Goal: Task Accomplishment & Management: Complete application form

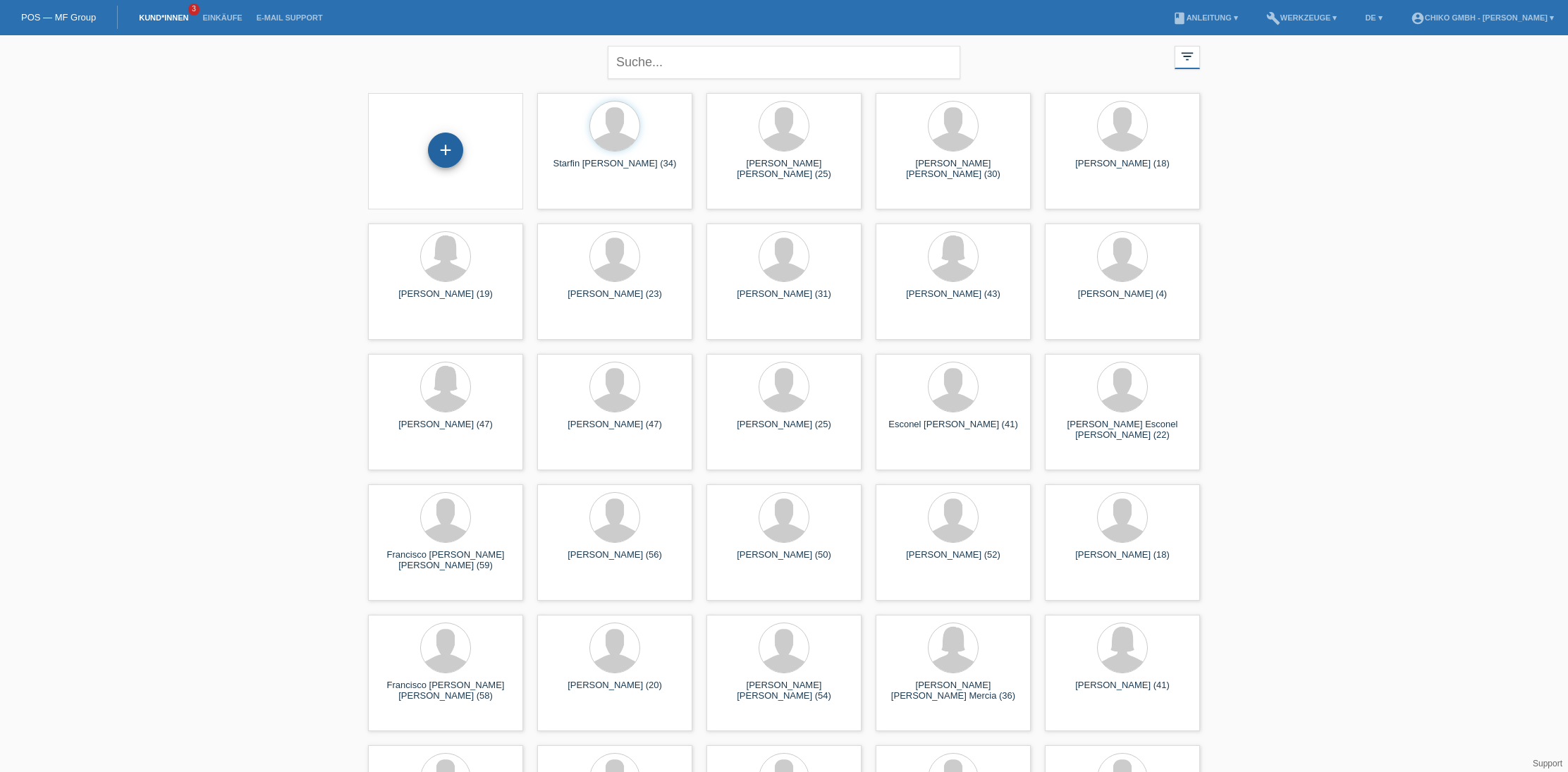
click at [458, 154] on div "+" at bounding box center [445, 150] width 35 height 35
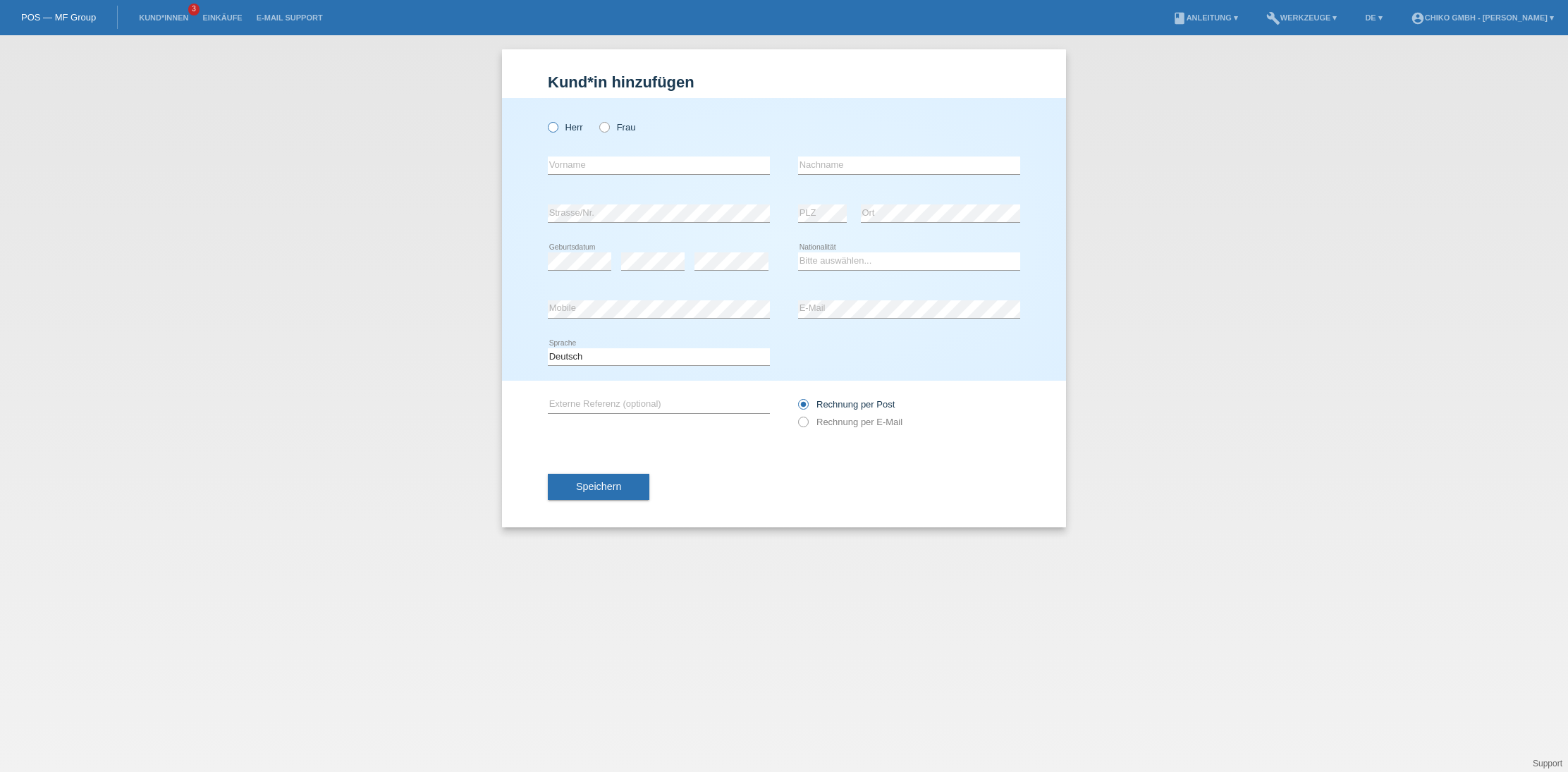
click at [562, 130] on label "Herr" at bounding box center [565, 127] width 35 height 10
click at [557, 130] on input "Herr" at bounding box center [551, 126] width 9 height 9
radio input "true"
type input "[PERSON_NAME]"
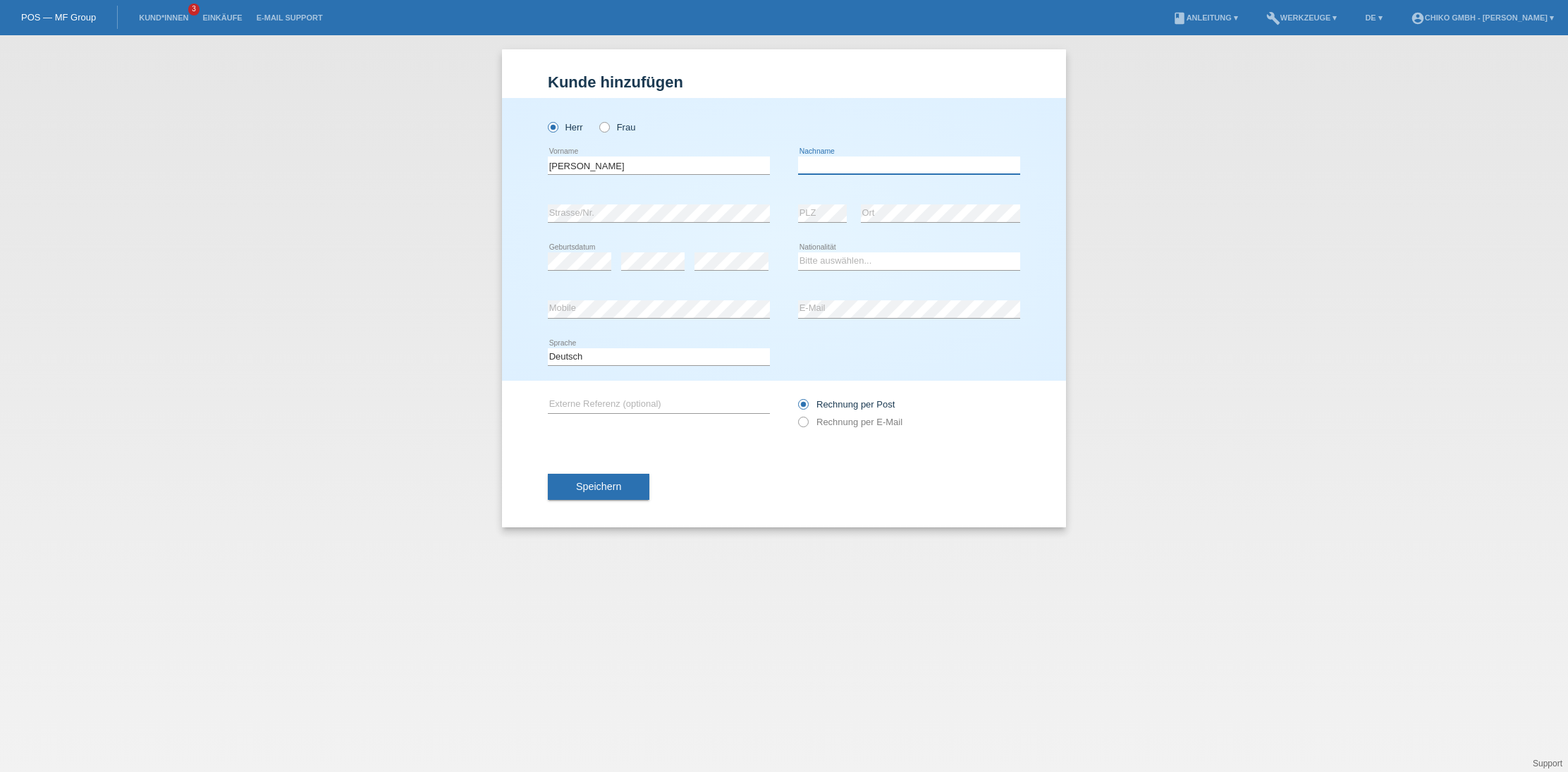
scroll to position [0, 0]
type input "De La Cruz"
select select "DO"
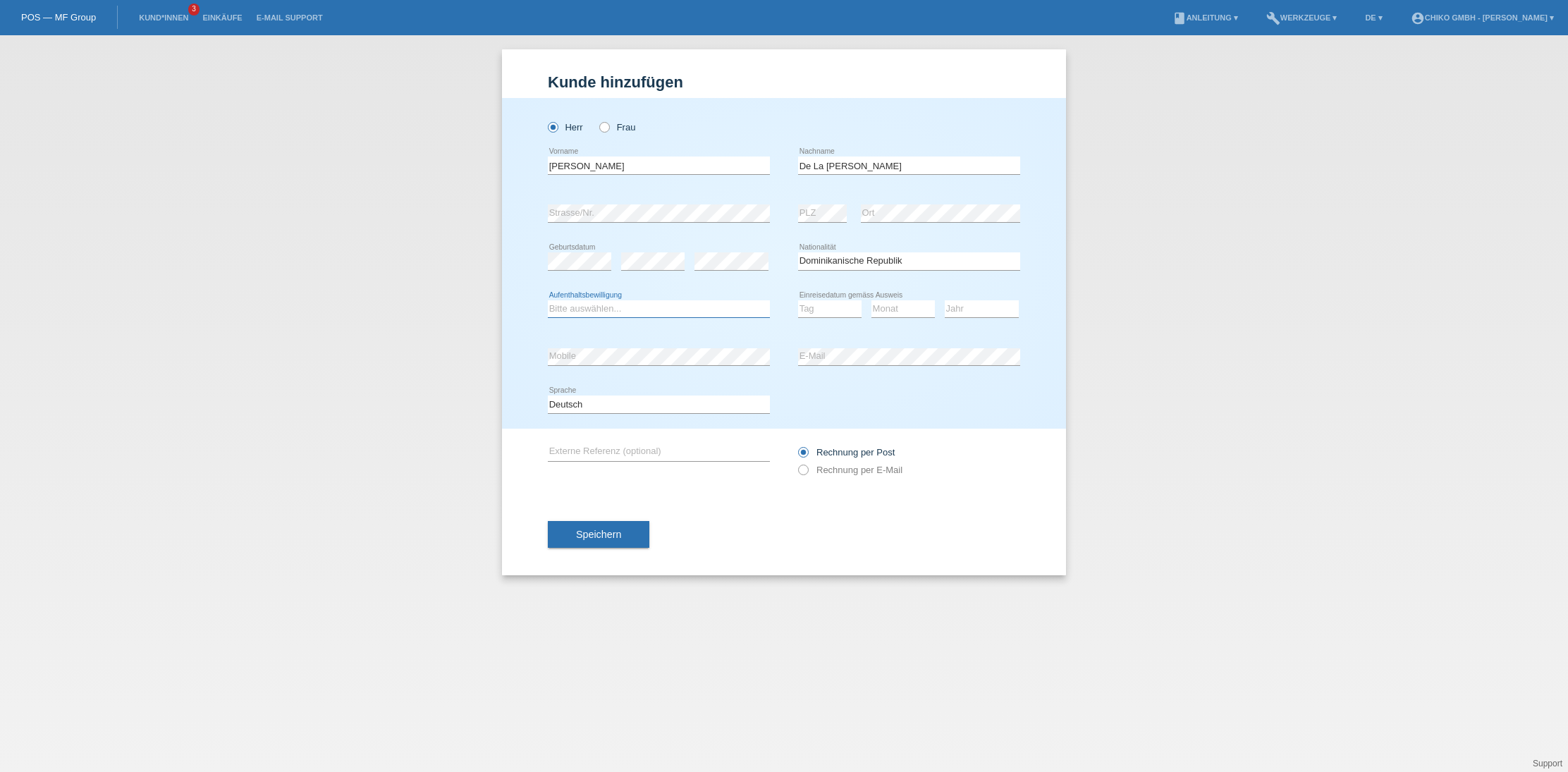
select select "C"
select select "01"
select select "06"
select select "2001"
click at [631, 539] on button "Speichern" at bounding box center [598, 535] width 101 height 27
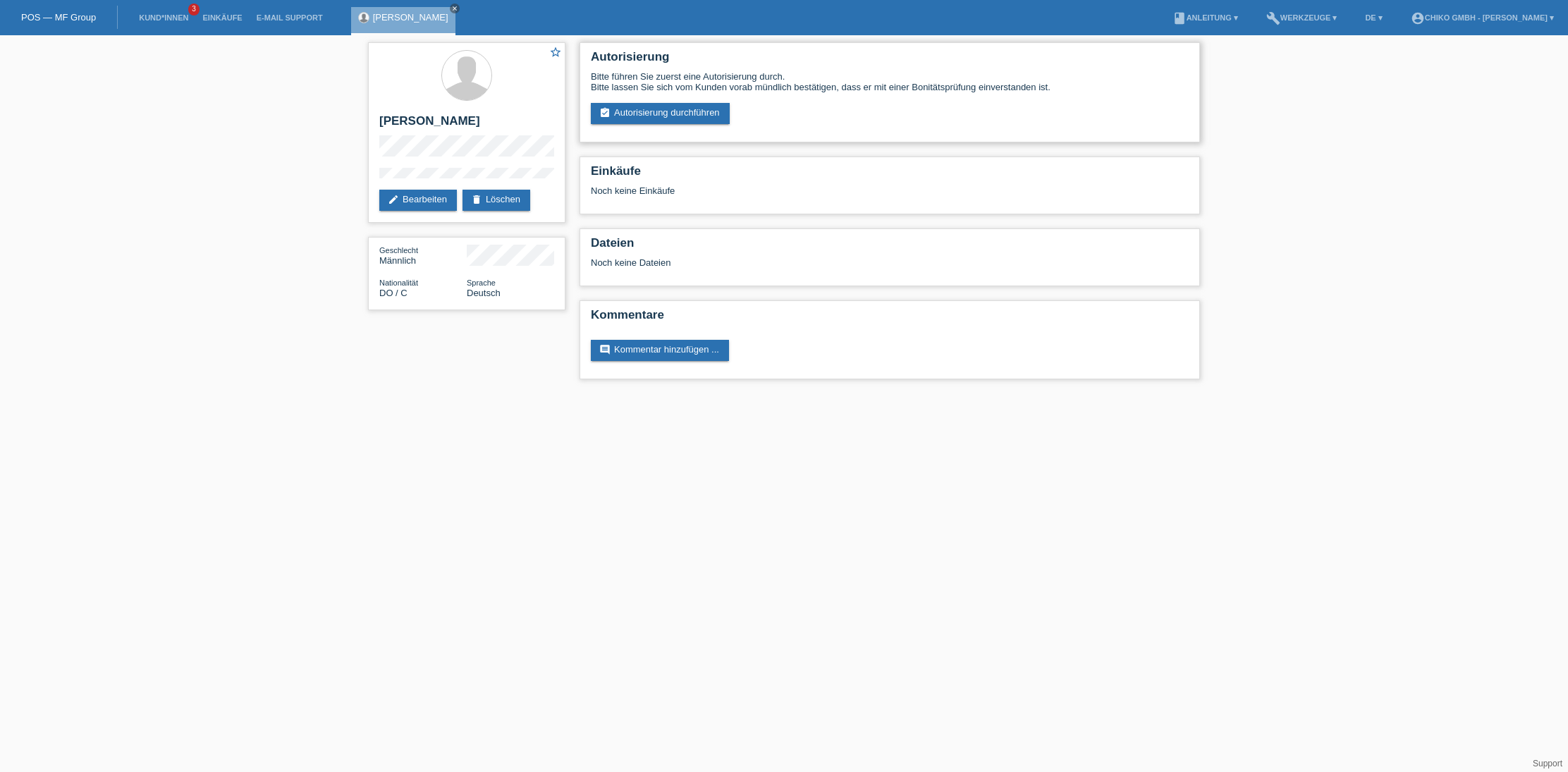
click at [669, 129] on div "Autorisierung Bitte führen Sie zuerst eine Autorisierung durch. Bitte lassen Si…" at bounding box center [889, 92] width 620 height 100
click at [676, 117] on link "assignment_turned_in Autorisierung durchführen" at bounding box center [660, 113] width 139 height 21
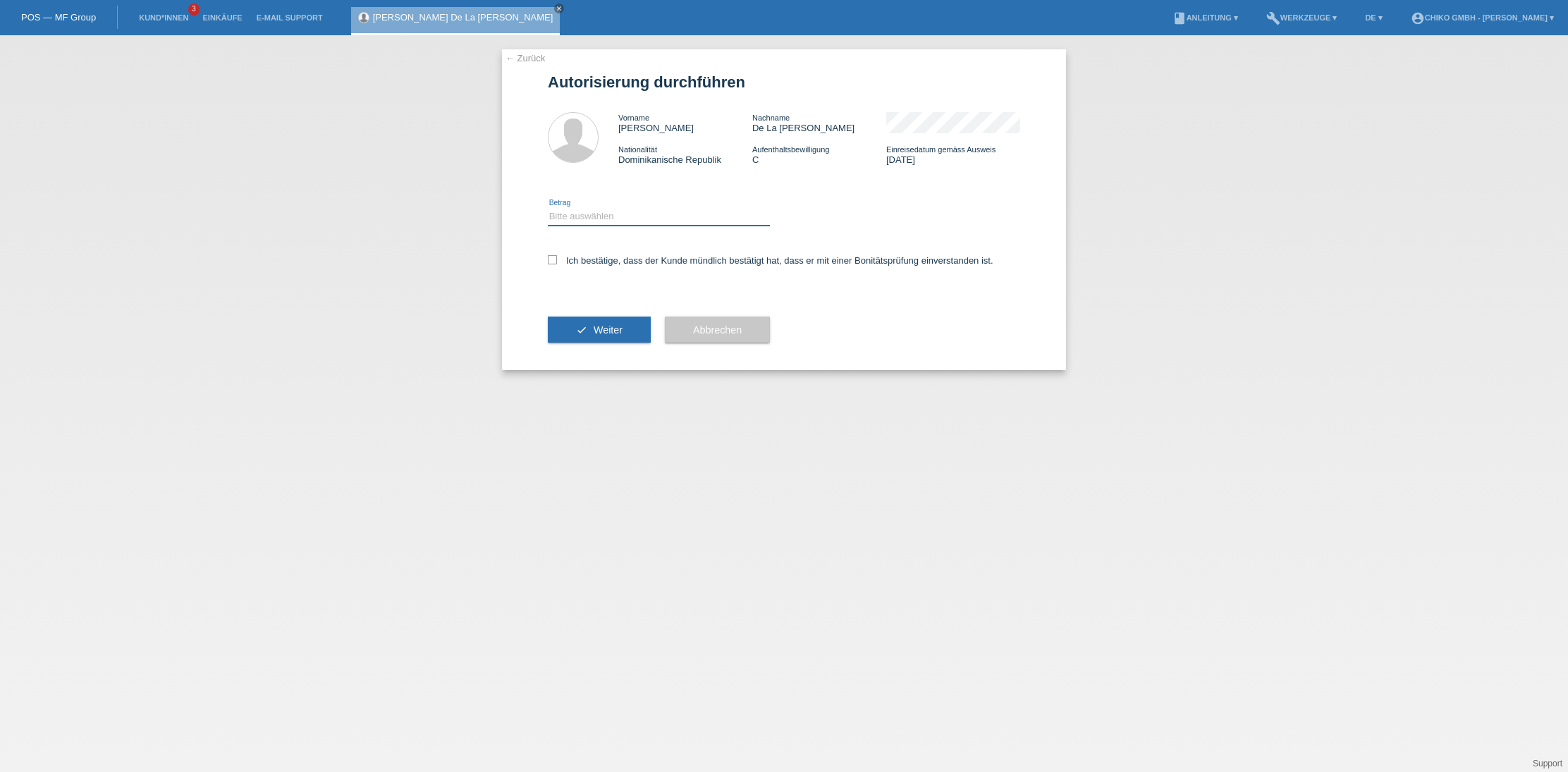
select select "2"
click at [579, 261] on label "Ich bestätige, dass der Kunde mündlich bestätigt hat, dass er mit einer Bonität…" at bounding box center [770, 260] width 446 height 10
click at [557, 261] on input "Ich bestätige, dass der Kunde mündlich bestätigt hat, dass er mit einer Bonität…" at bounding box center [551, 259] width 9 height 9
checkbox input "true"
click at [601, 328] on span "Weiter" at bounding box center [608, 330] width 29 height 11
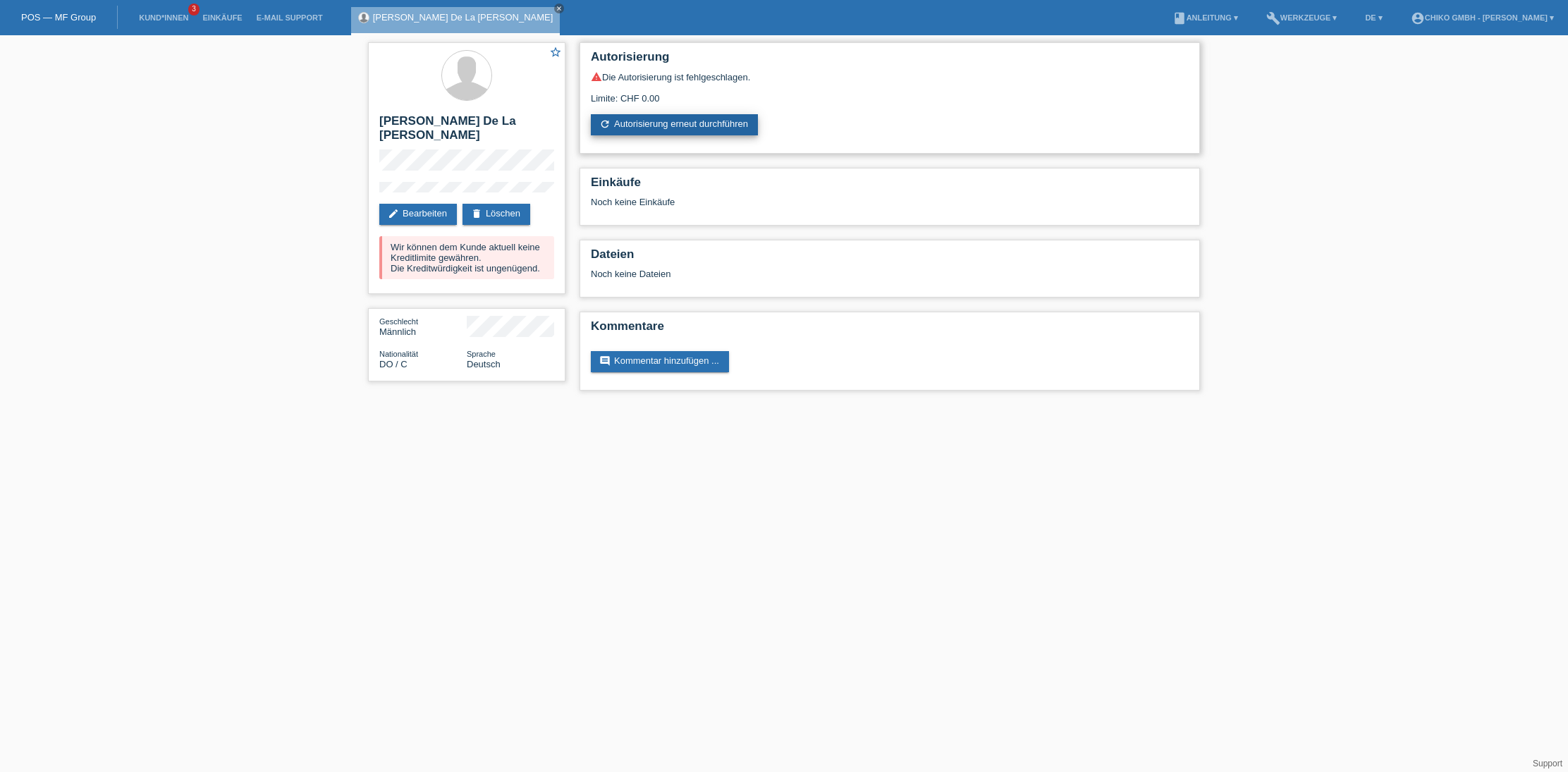
click at [646, 129] on link "refresh Autorisierung erneut durchführen" at bounding box center [674, 125] width 167 height 21
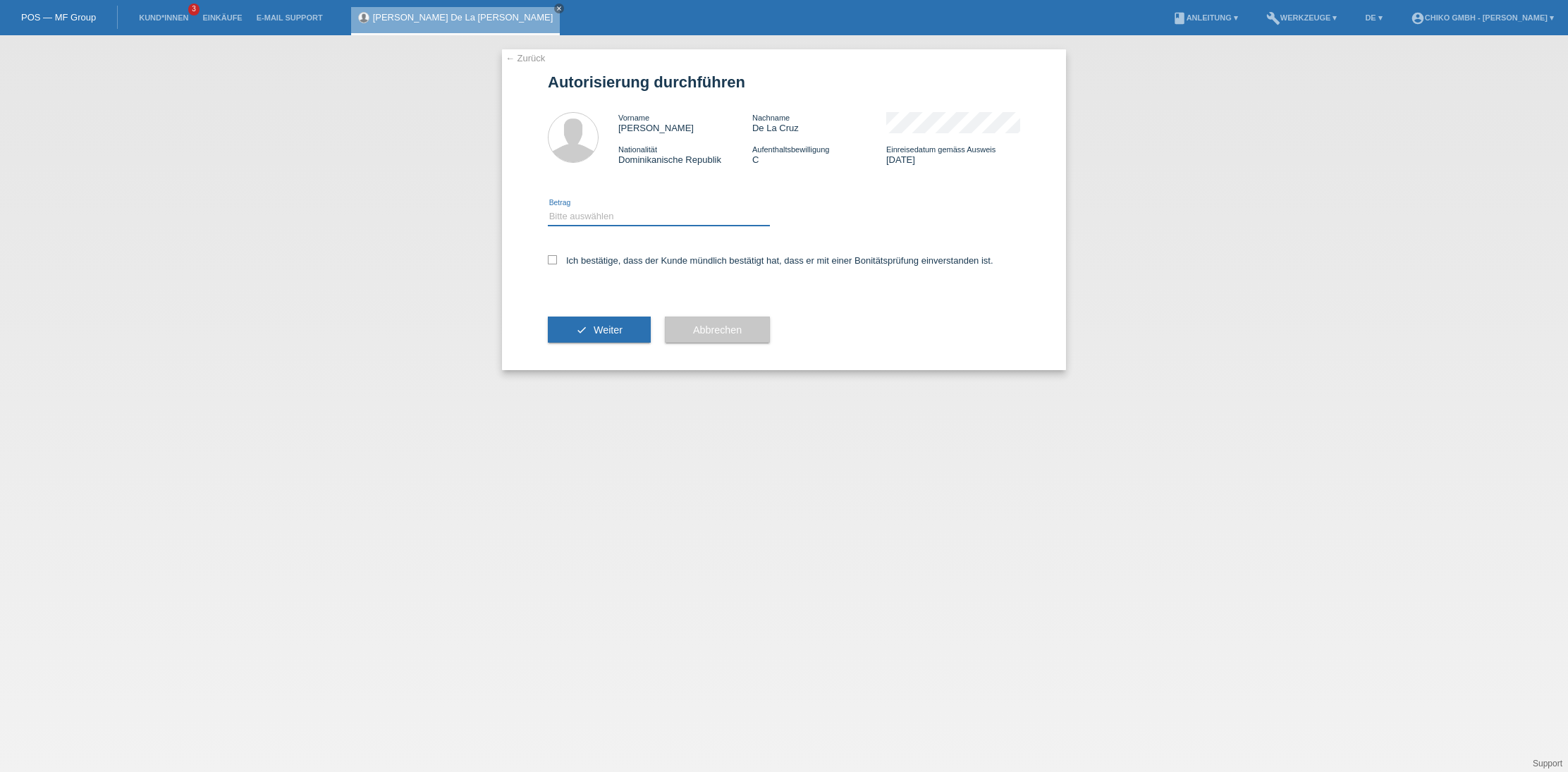
select select "2"
drag, startPoint x: 583, startPoint y: 262, endPoint x: 588, endPoint y: 294, distance: 32.4
click at [583, 262] on label "Ich bestätige, dass der Kunde mündlich bestätigt hat, dass er mit einer Bonität…" at bounding box center [770, 260] width 446 height 10
click at [557, 262] on input "Ich bestätige, dass der Kunde mündlich bestätigt hat, dass er mit einer Bonität…" at bounding box center [551, 259] width 9 height 9
checkbox input "true"
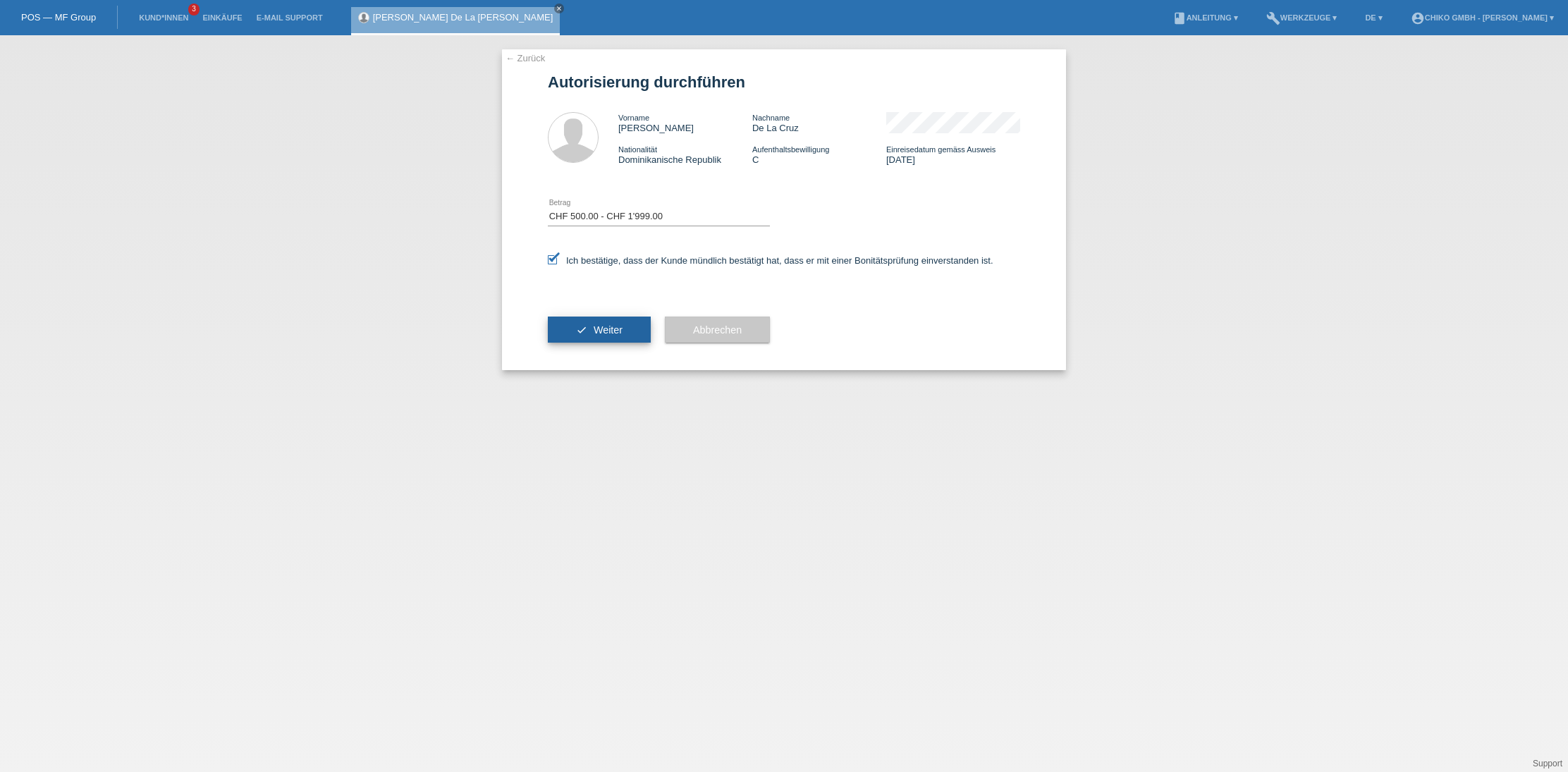
click at [600, 341] on button "check Weiter" at bounding box center [599, 330] width 103 height 27
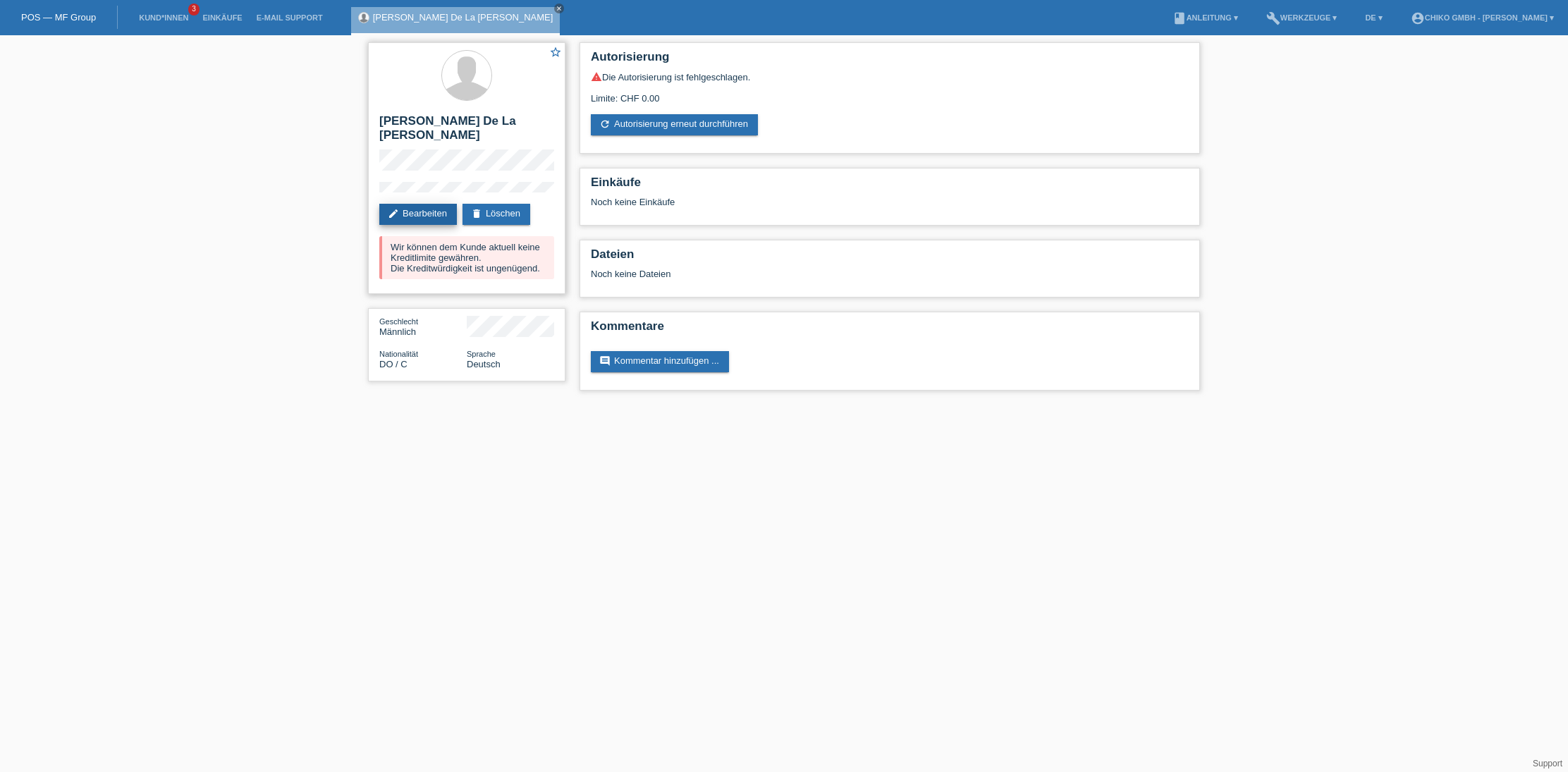
click at [437, 204] on link "edit Bearbeiten" at bounding box center [418, 214] width 78 height 21
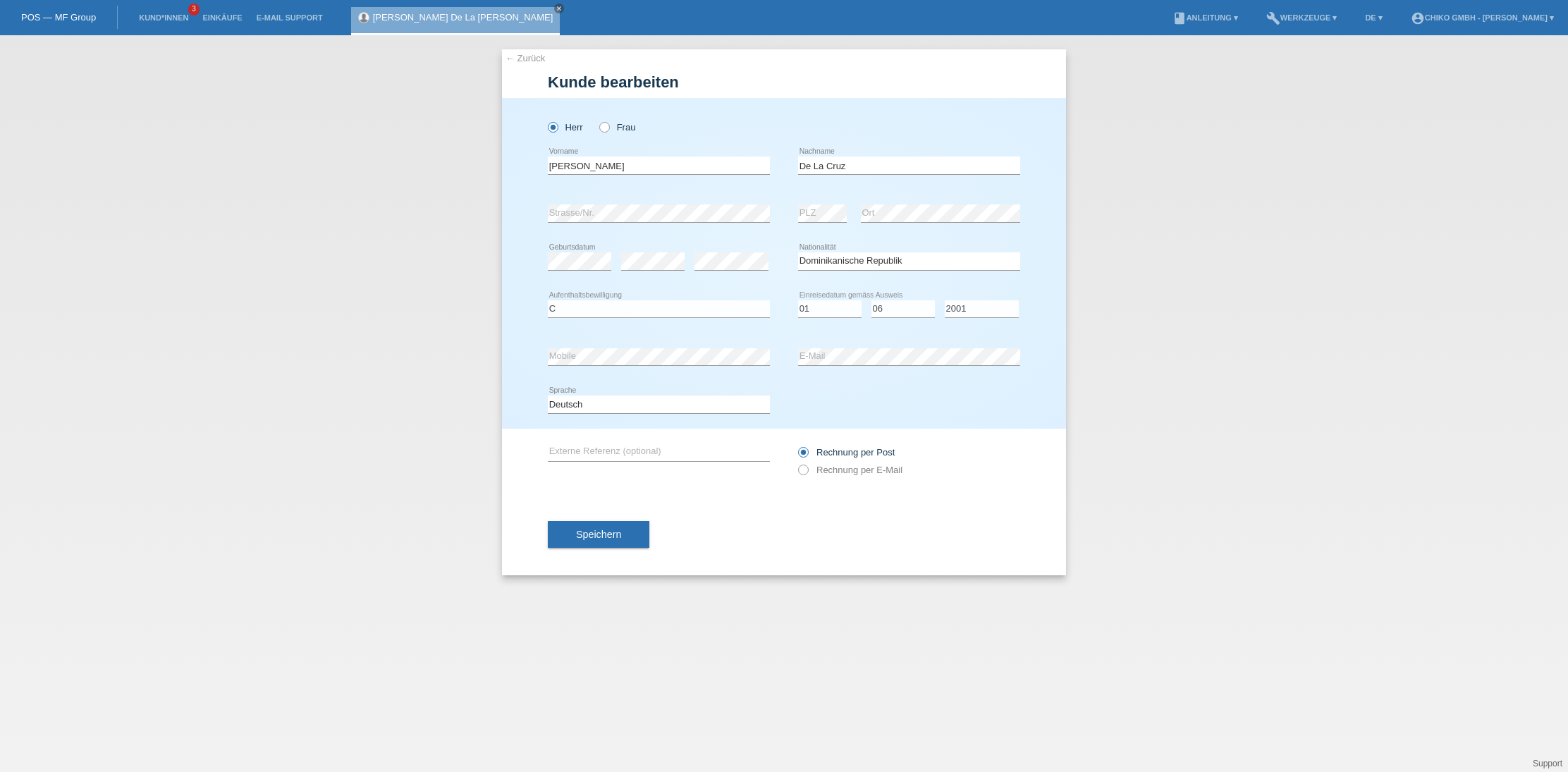
select select "DO"
select select "C"
select select "01"
select select "06"
select select "2001"
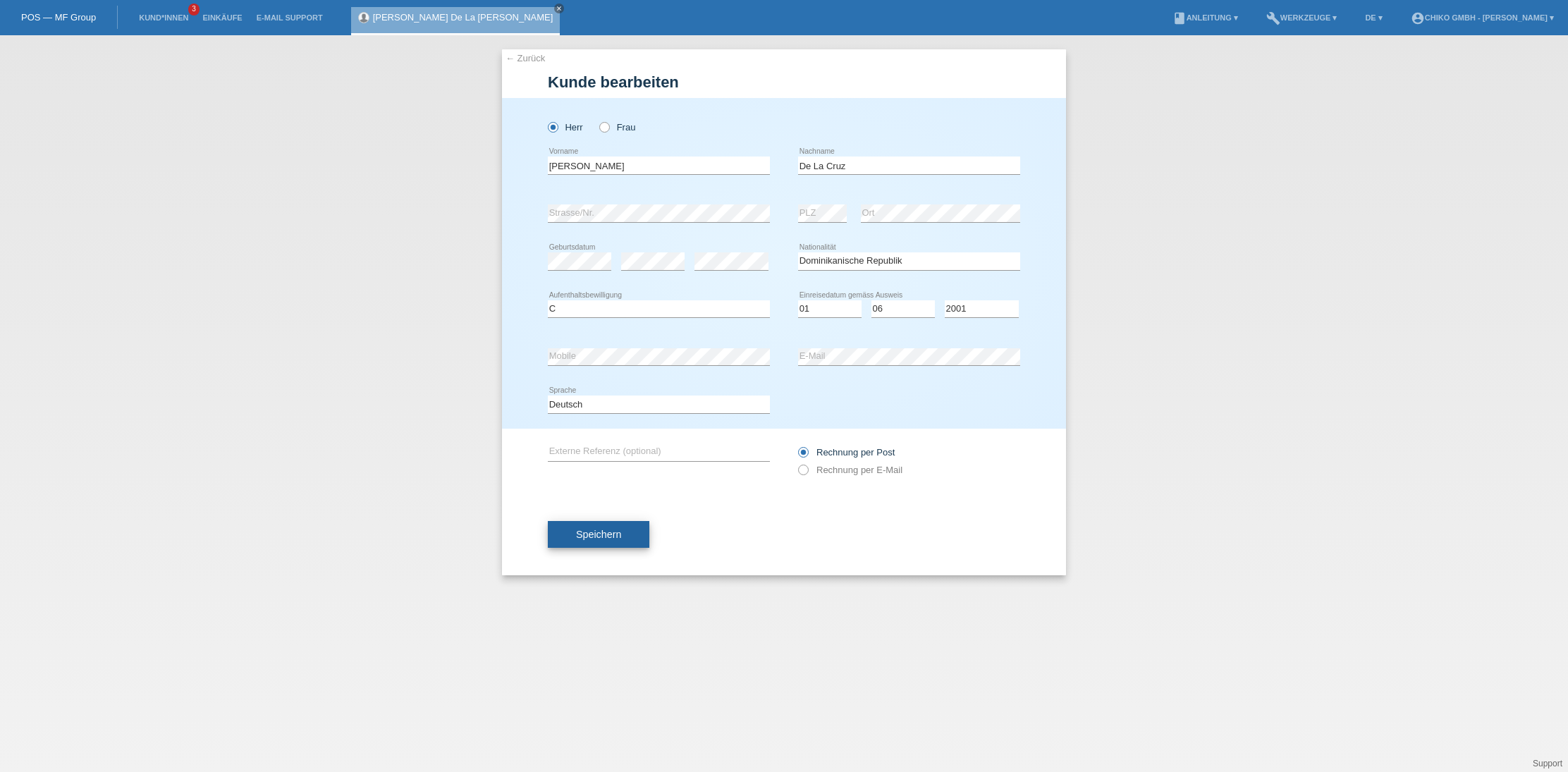
click at [619, 535] on span "Speichern" at bounding box center [599, 535] width 45 height 11
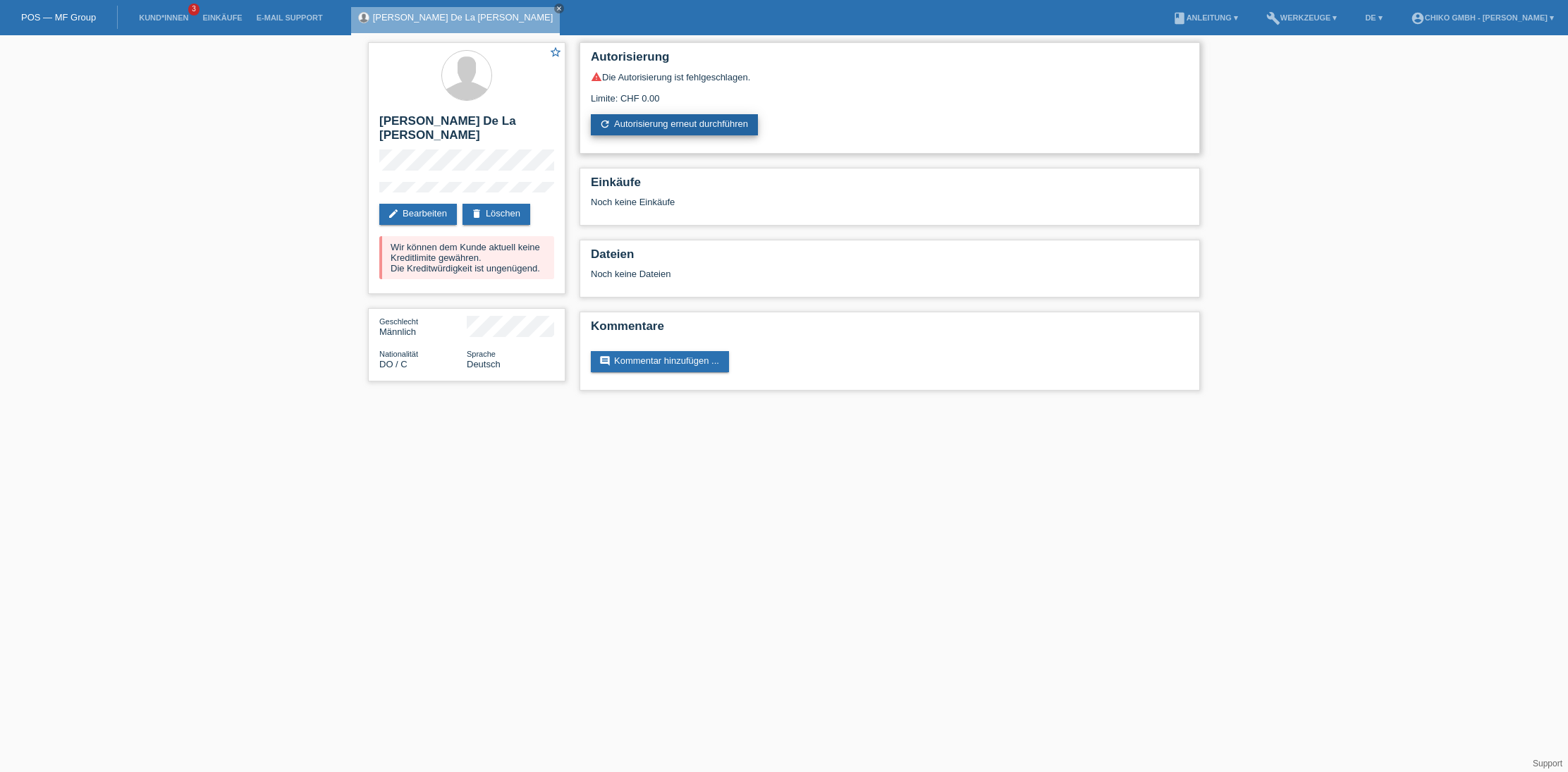
click at [702, 126] on link "refresh Autorisierung erneut durchführen" at bounding box center [674, 125] width 167 height 21
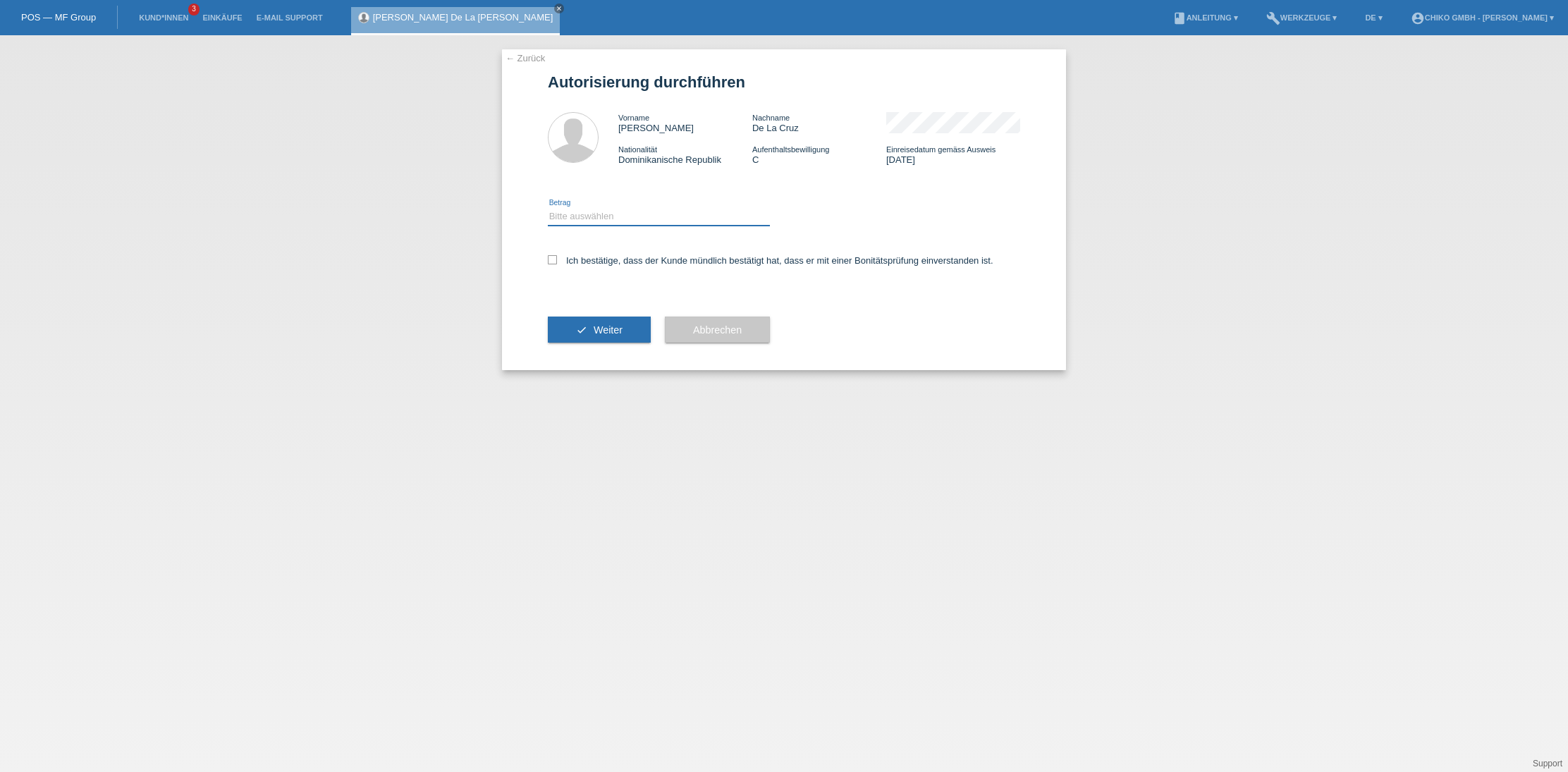
select select "1"
click at [595, 261] on label "Ich bestätige, dass der Kunde mündlich bestätigt hat, dass er mit einer Bonität…" at bounding box center [770, 260] width 446 height 10
click at [557, 261] on input "Ich bestätige, dass der Kunde mündlich bestätigt hat, dass er mit einer Bonität…" at bounding box center [551, 259] width 9 height 9
checkbox input "true"
click at [589, 332] on button "check Weiter" at bounding box center [599, 330] width 103 height 27
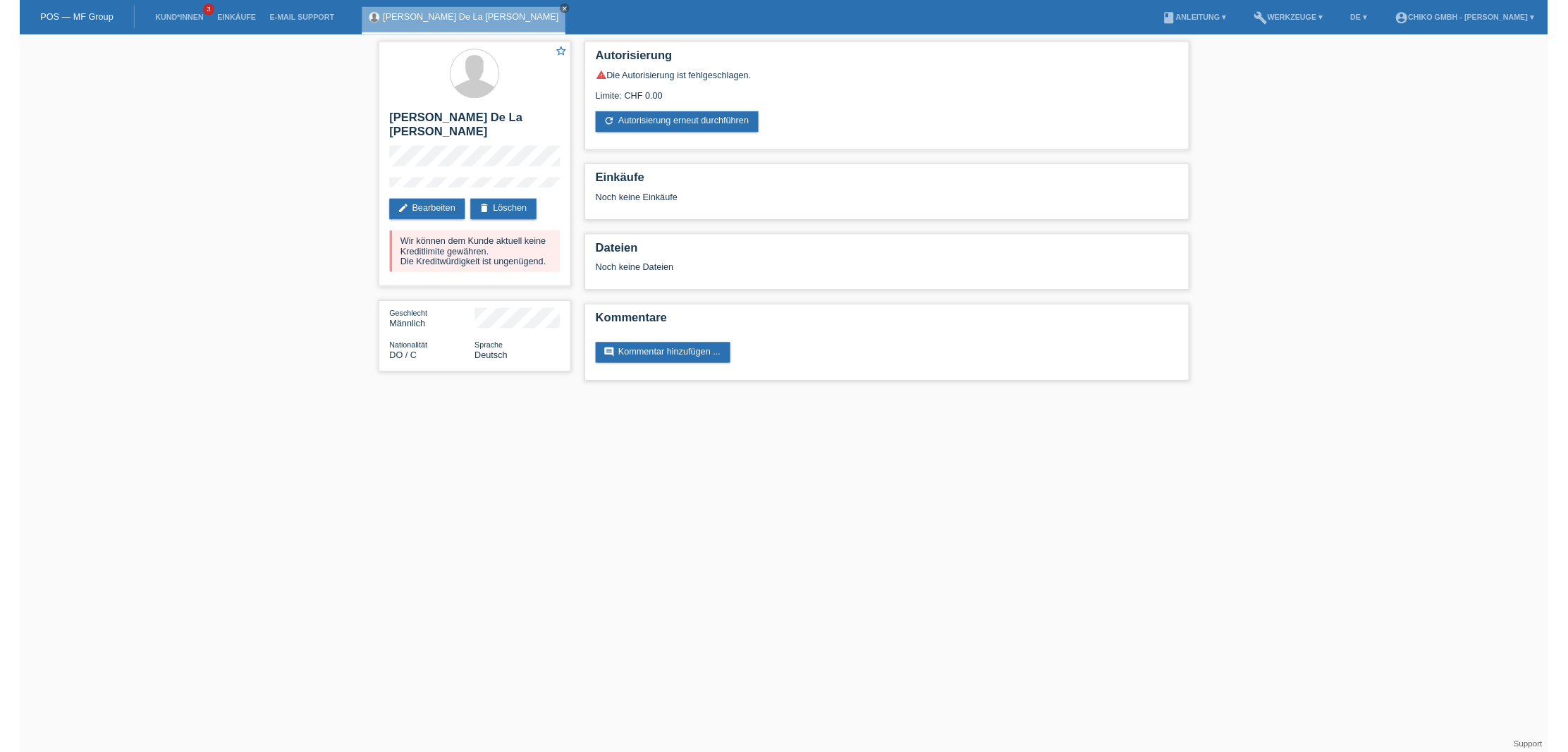
scroll to position [1, 1]
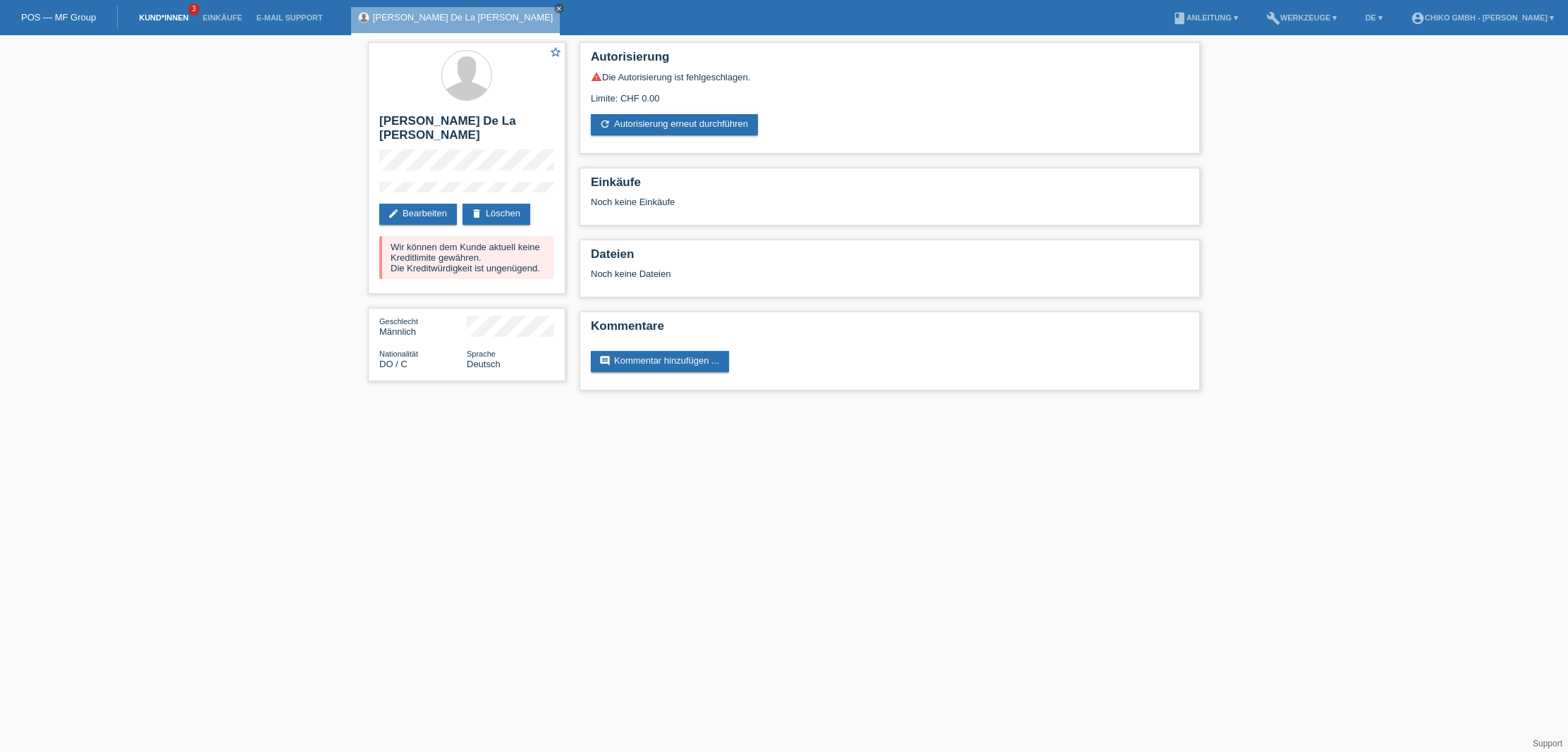
click at [165, 14] on link "Kund*innen" at bounding box center [163, 18] width 63 height 9
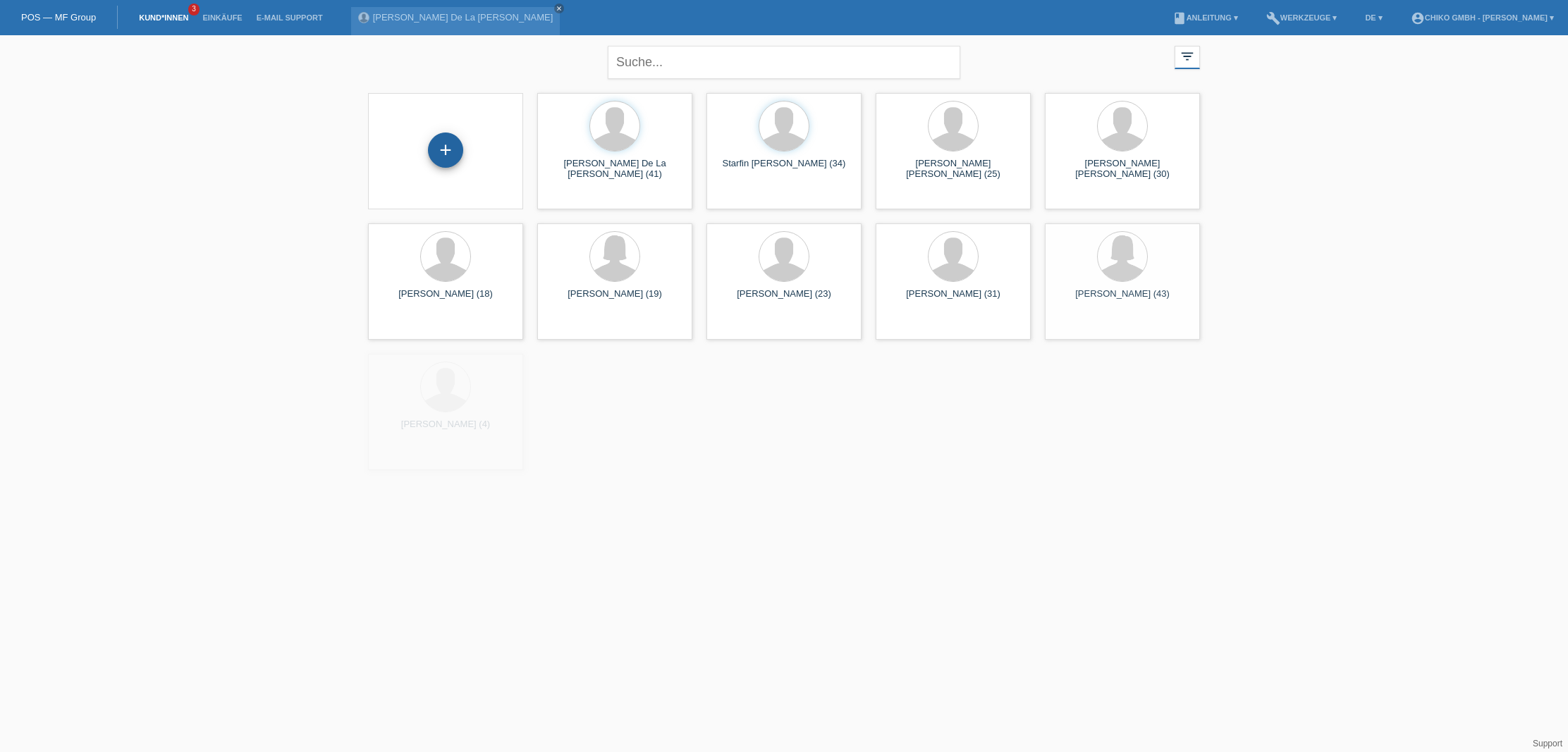
click at [460, 144] on div "+" at bounding box center [445, 150] width 35 height 35
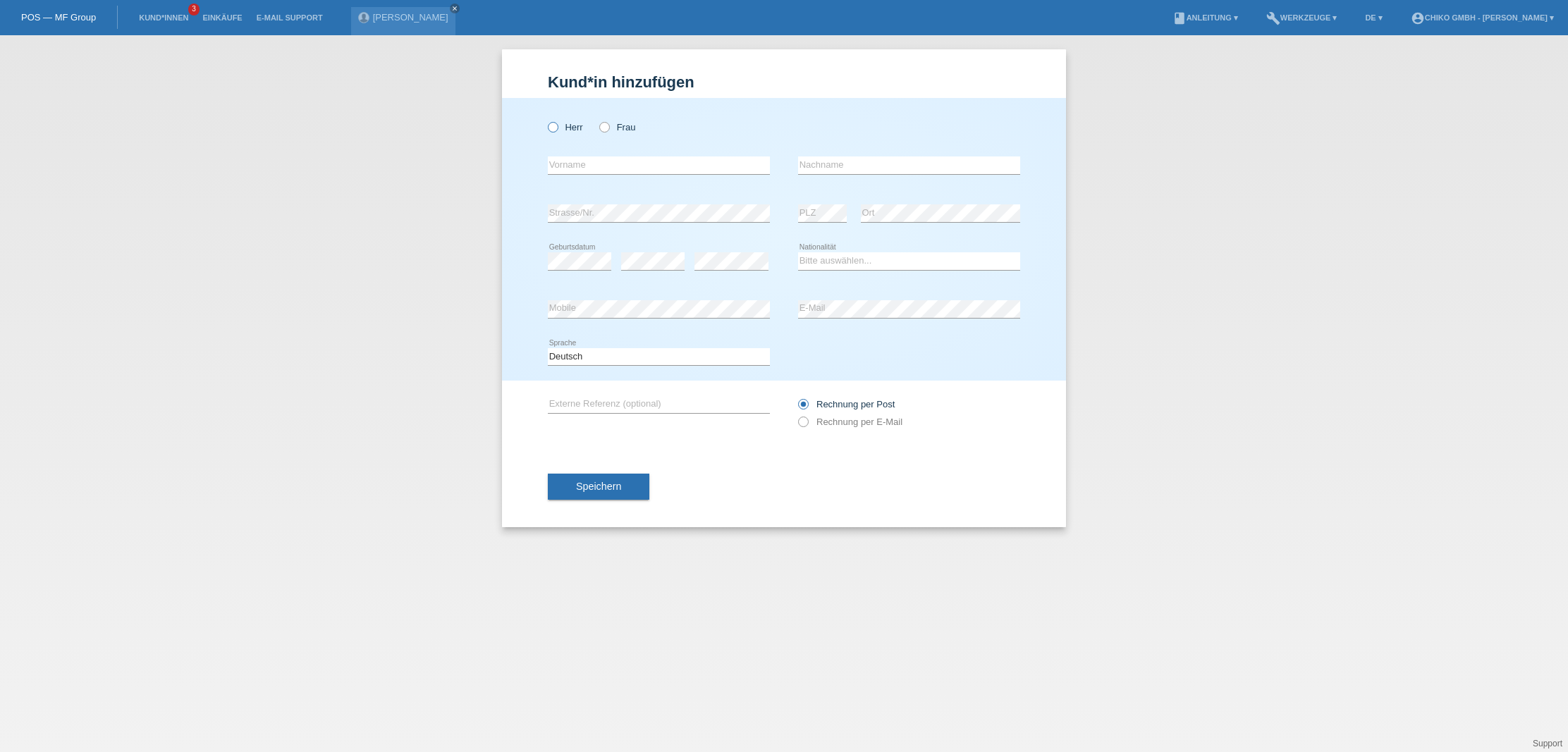
click at [546, 120] on icon at bounding box center [546, 120] width 0 height 0
click at [552, 129] on input "Herr" at bounding box center [551, 126] width 9 height 9
radio input "true"
type input "Roman"
type input "Steiner"
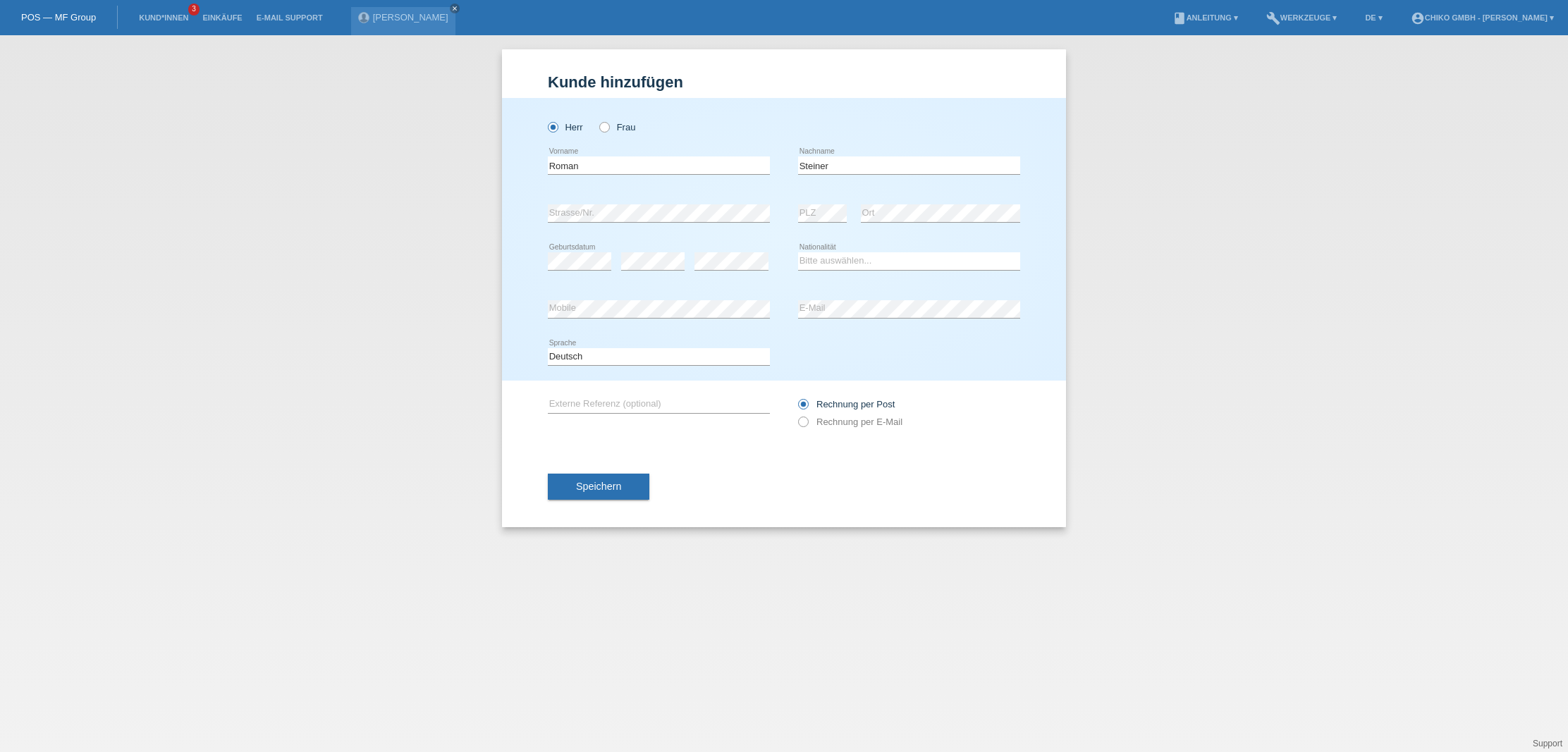
drag, startPoint x: 1217, startPoint y: 349, endPoint x: 1317, endPoint y: 440, distance: 135.2
click at [1289, 444] on div "Kund*in hinzufügen Kunde hinzufügen Kundin hinzufügen Herr Frau Roman error Vor…" at bounding box center [784, 393] width 1568 height 717
click at [546, 120] on icon at bounding box center [546, 120] width 0 height 0
click at [557, 129] on input "Herr" at bounding box center [551, 126] width 9 height 9
radio input "true"
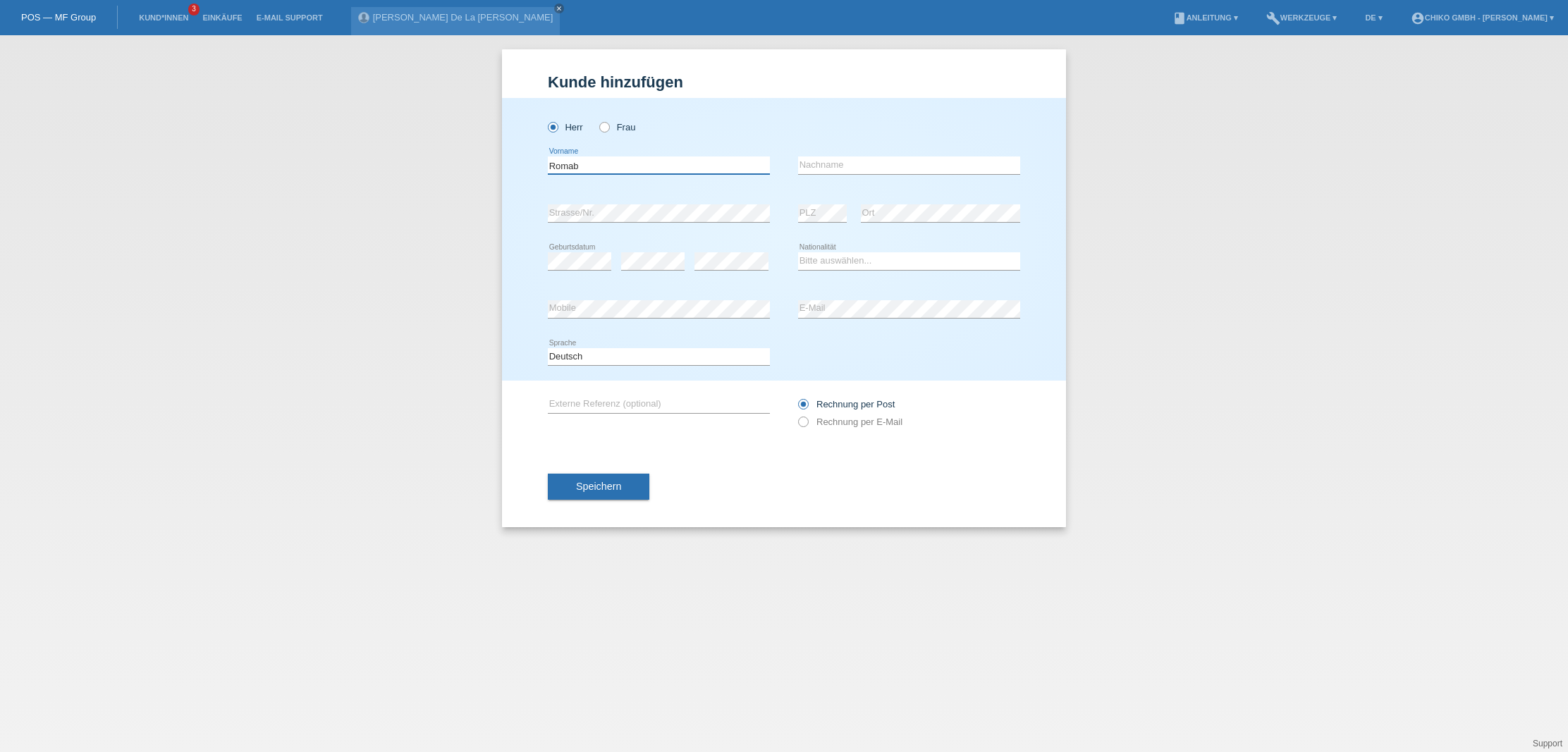
click at [605, 162] on input "Romab" at bounding box center [659, 165] width 222 height 18
type input "Roman"
click at [822, 169] on input "text" at bounding box center [909, 165] width 222 height 18
type input "Steiner"
click at [636, 223] on div "error Strasse/Nr." at bounding box center [659, 213] width 222 height 48
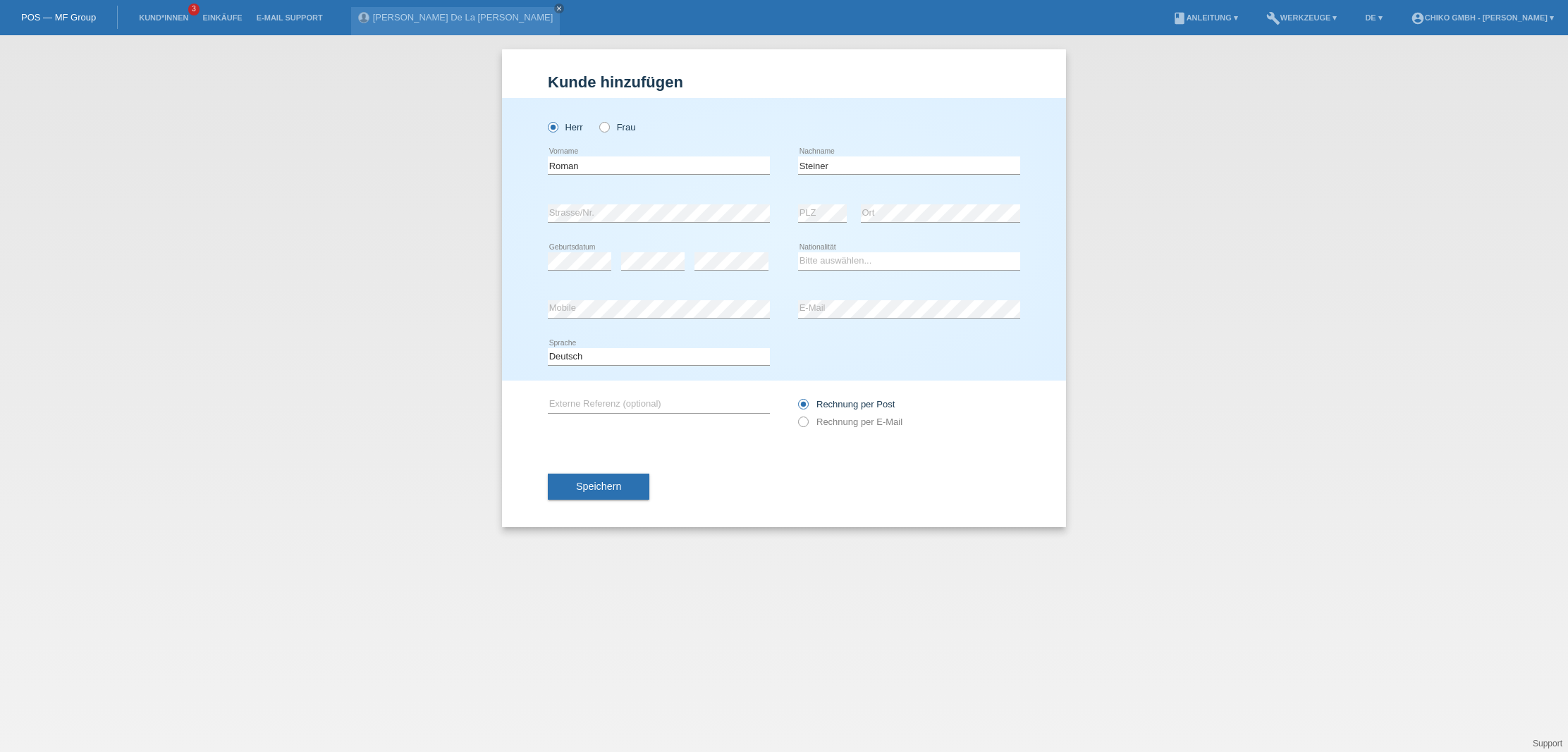
click at [855, 252] on div "Bitte auswählen... Schweiz Deutschland Liechtenstein Österreich ------------ Af…" at bounding box center [909, 261] width 222 height 48
select select "CH"
click at [617, 491] on span "Speichern" at bounding box center [599, 487] width 45 height 11
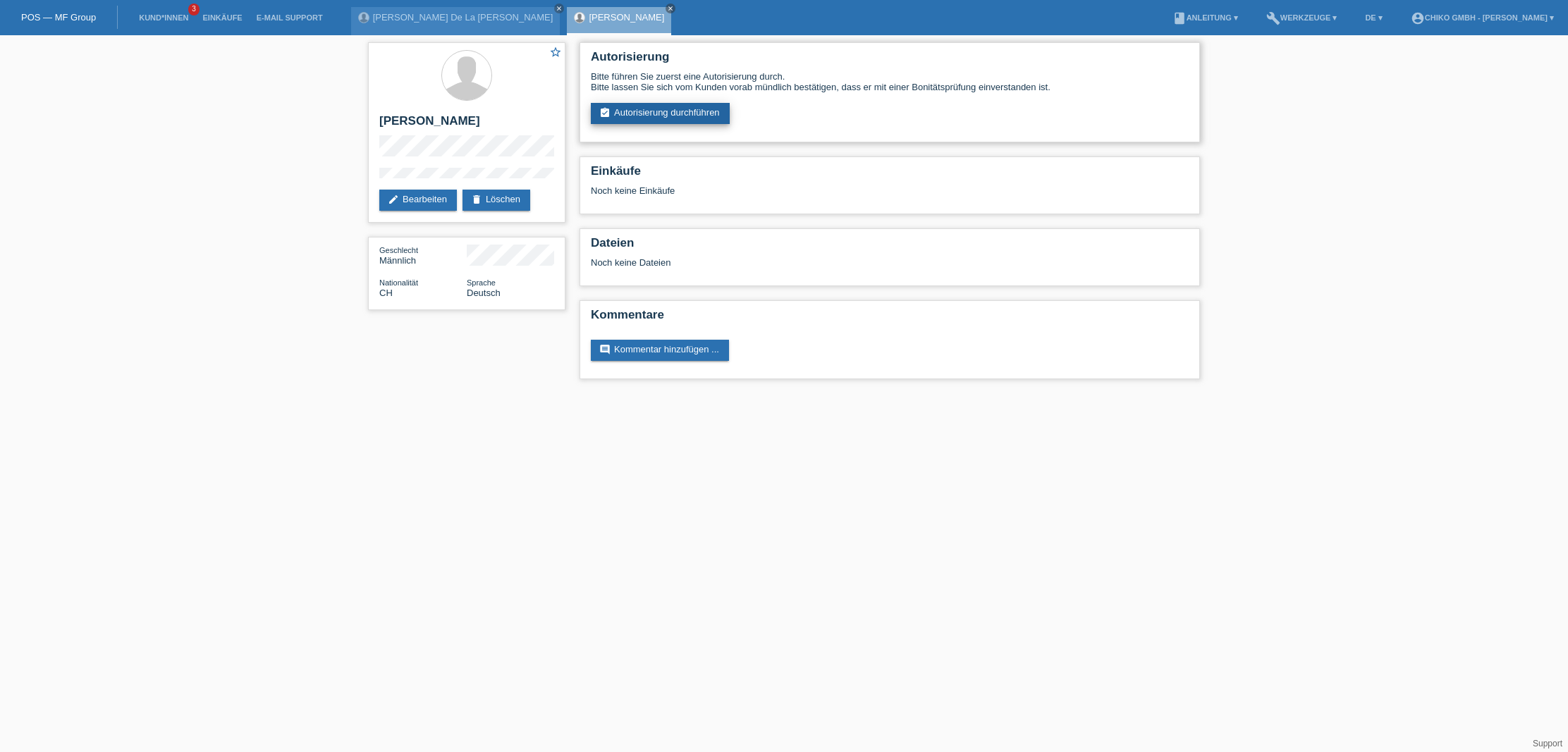
click at [667, 116] on link "assignment_turned_in Autorisierung durchführen" at bounding box center [660, 113] width 139 height 21
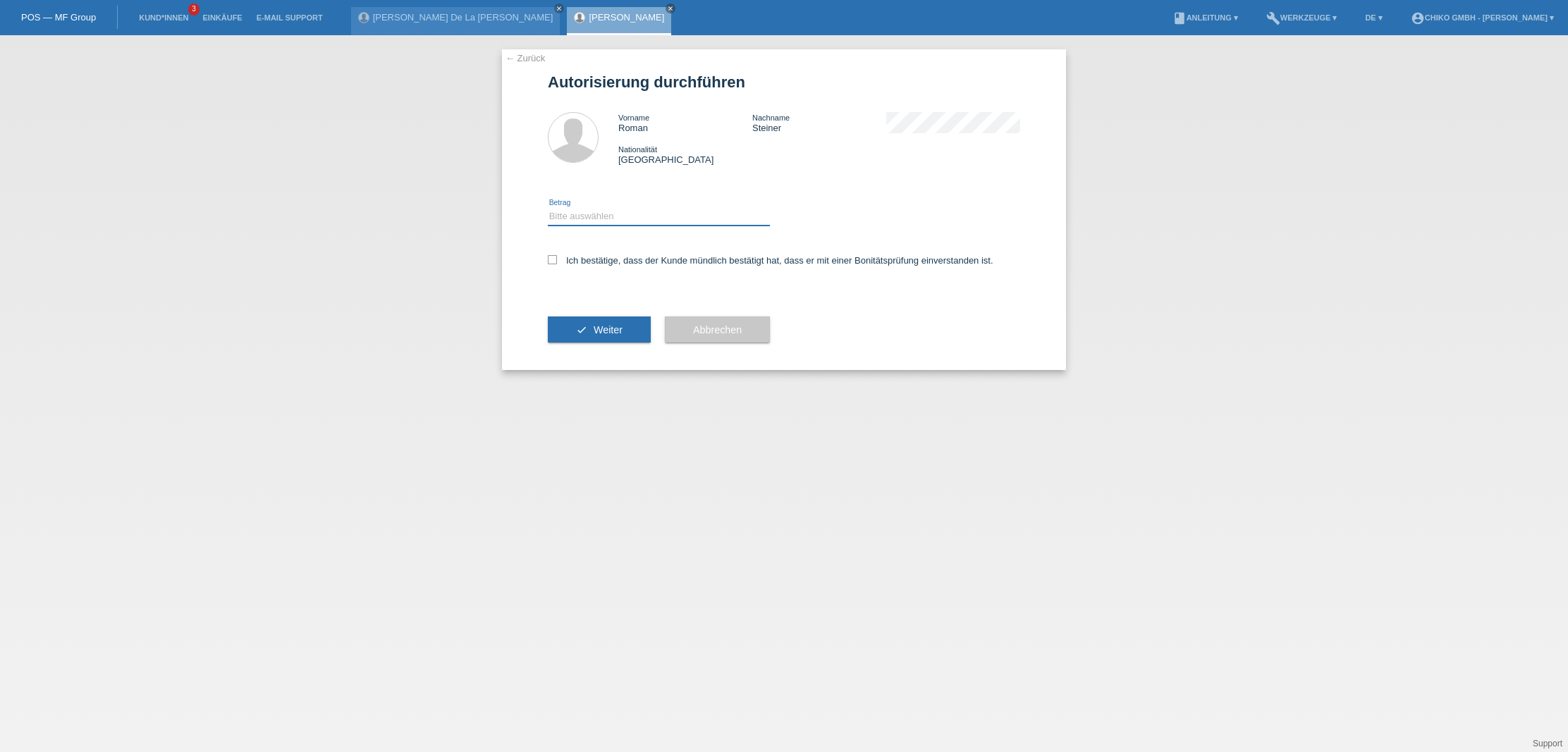
select select "2"
drag, startPoint x: 553, startPoint y: 261, endPoint x: 563, endPoint y: 270, distance: 13.5
click at [554, 261] on icon at bounding box center [551, 259] width 9 height 9
click at [554, 261] on input "Ich bestätige, dass der Kunde mündlich bestätigt hat, dass er mit einer Bonität…" at bounding box center [551, 259] width 9 height 9
checkbox input "true"
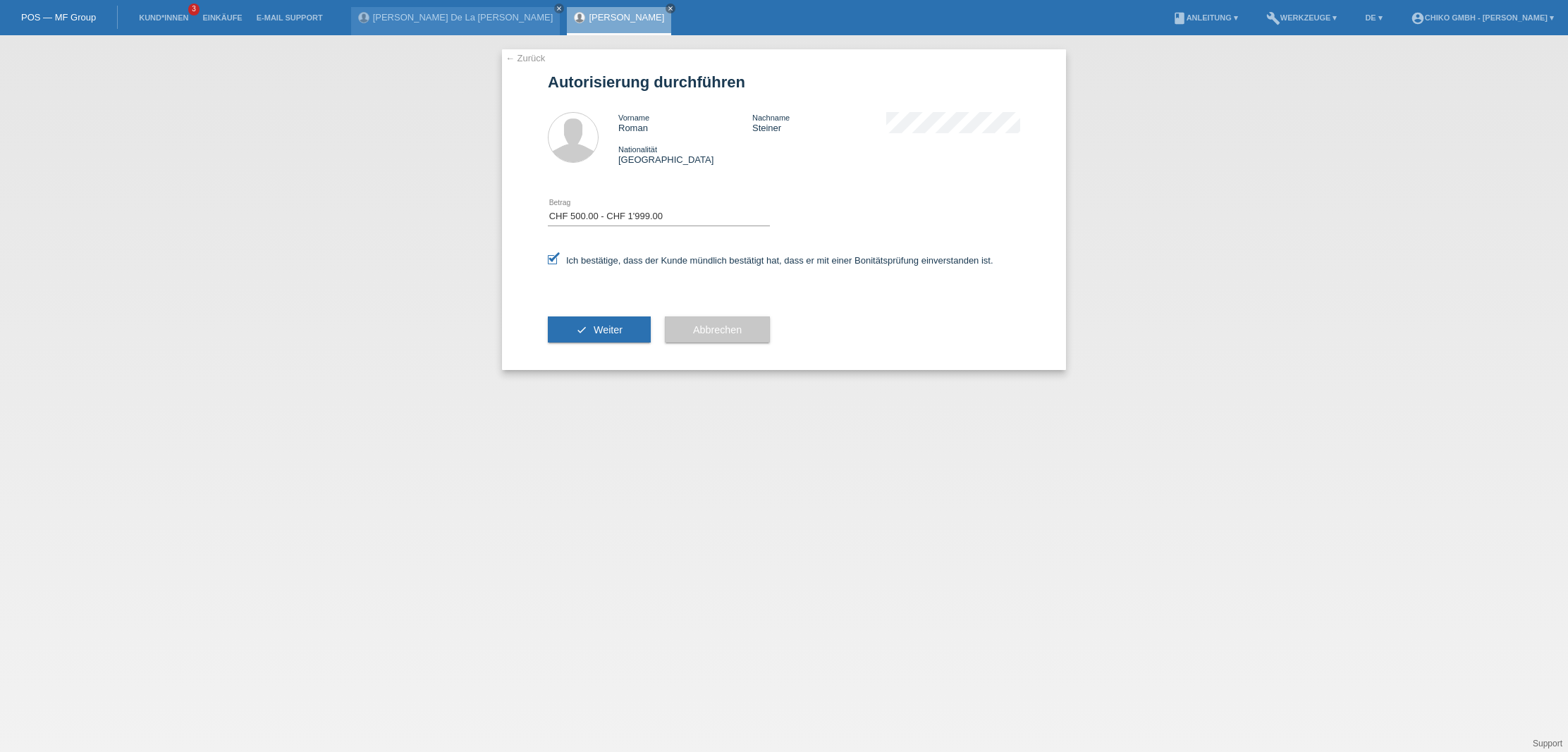
click at [597, 328] on span "Weiter" at bounding box center [608, 330] width 29 height 11
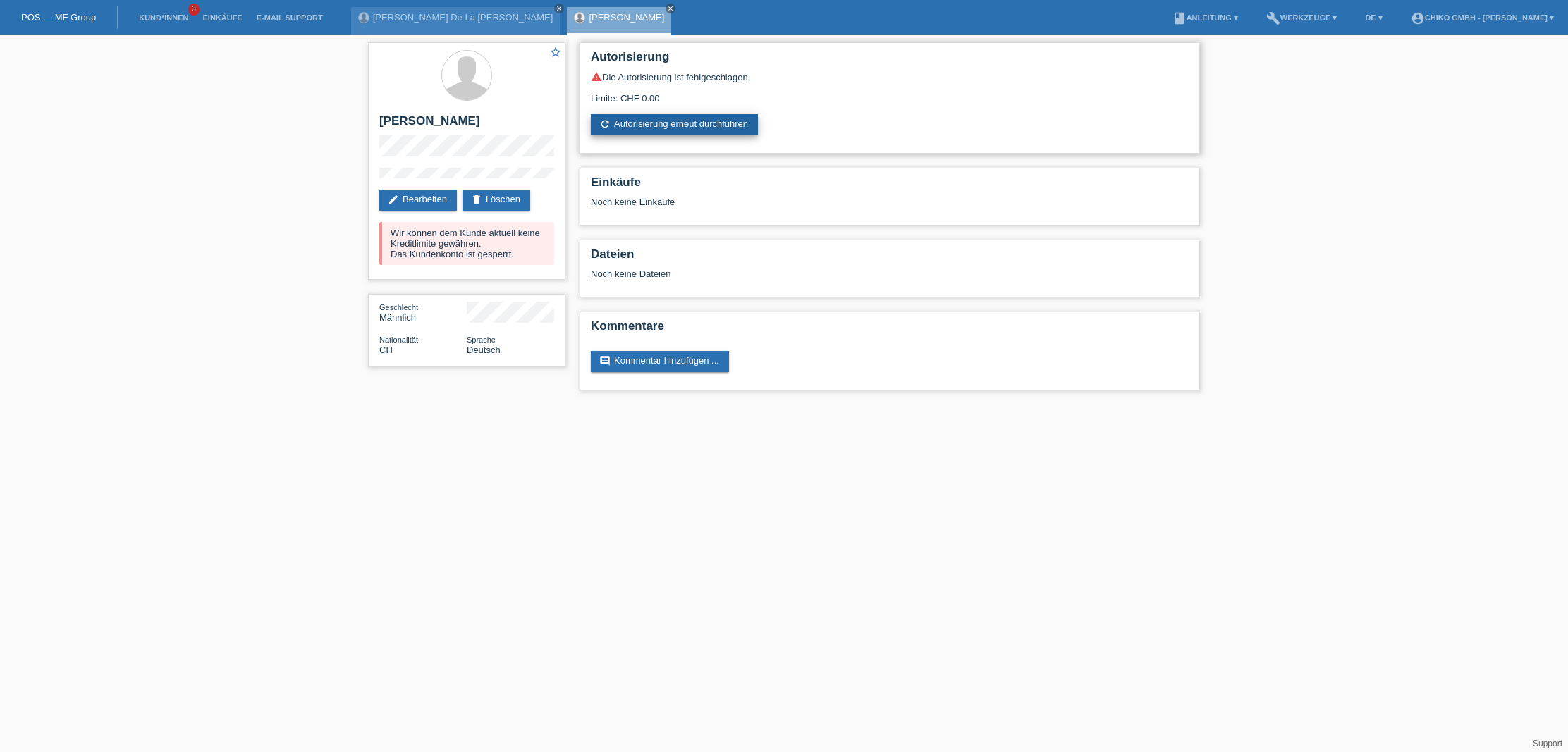
click at [694, 125] on link "refresh Autorisierung erneut durchführen" at bounding box center [674, 125] width 167 height 21
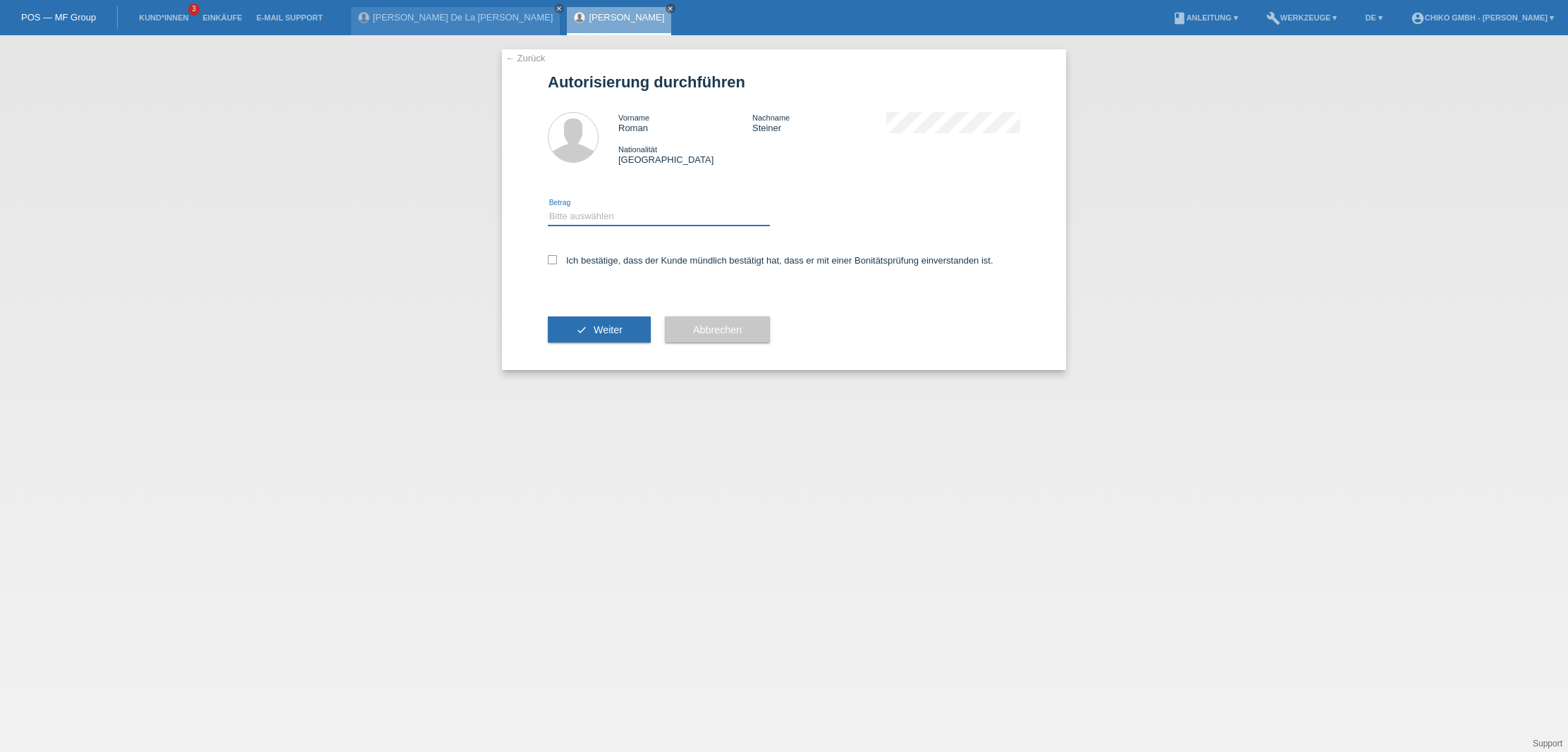
select select "2"
click at [619, 327] on span "Weiter" at bounding box center [608, 330] width 29 height 11
click at [578, 260] on label "Ich bestätige, dass der Kunde mündlich bestätigt hat, dass er mit einer Bonität…" at bounding box center [770, 260] width 446 height 10
click at [557, 260] on input "Ich bestätige, dass der Kunde mündlich bestätigt hat, dass er mit einer Bonität…" at bounding box center [551, 259] width 9 height 9
checkbox input "true"
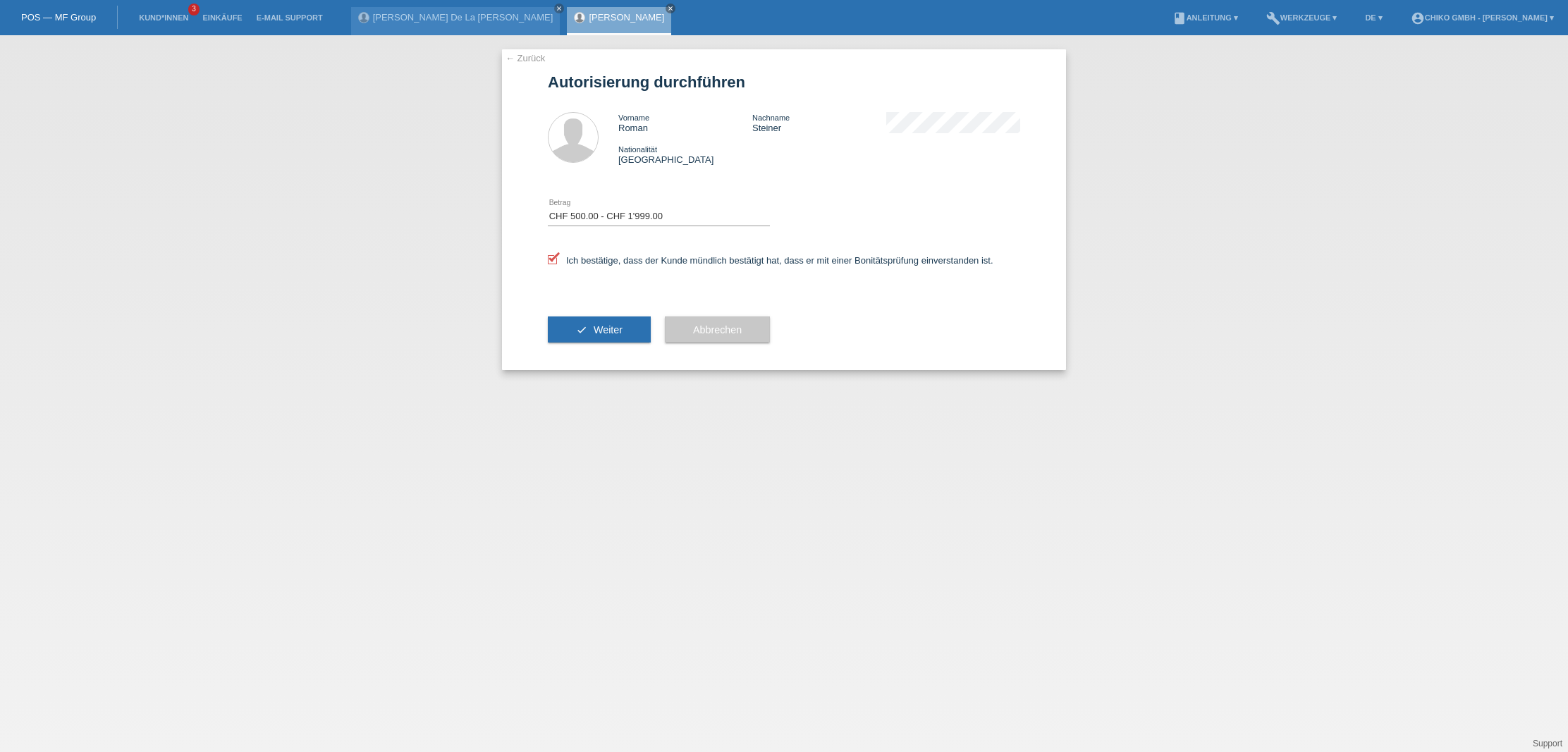
click at [591, 322] on button "check Weiter" at bounding box center [599, 330] width 103 height 27
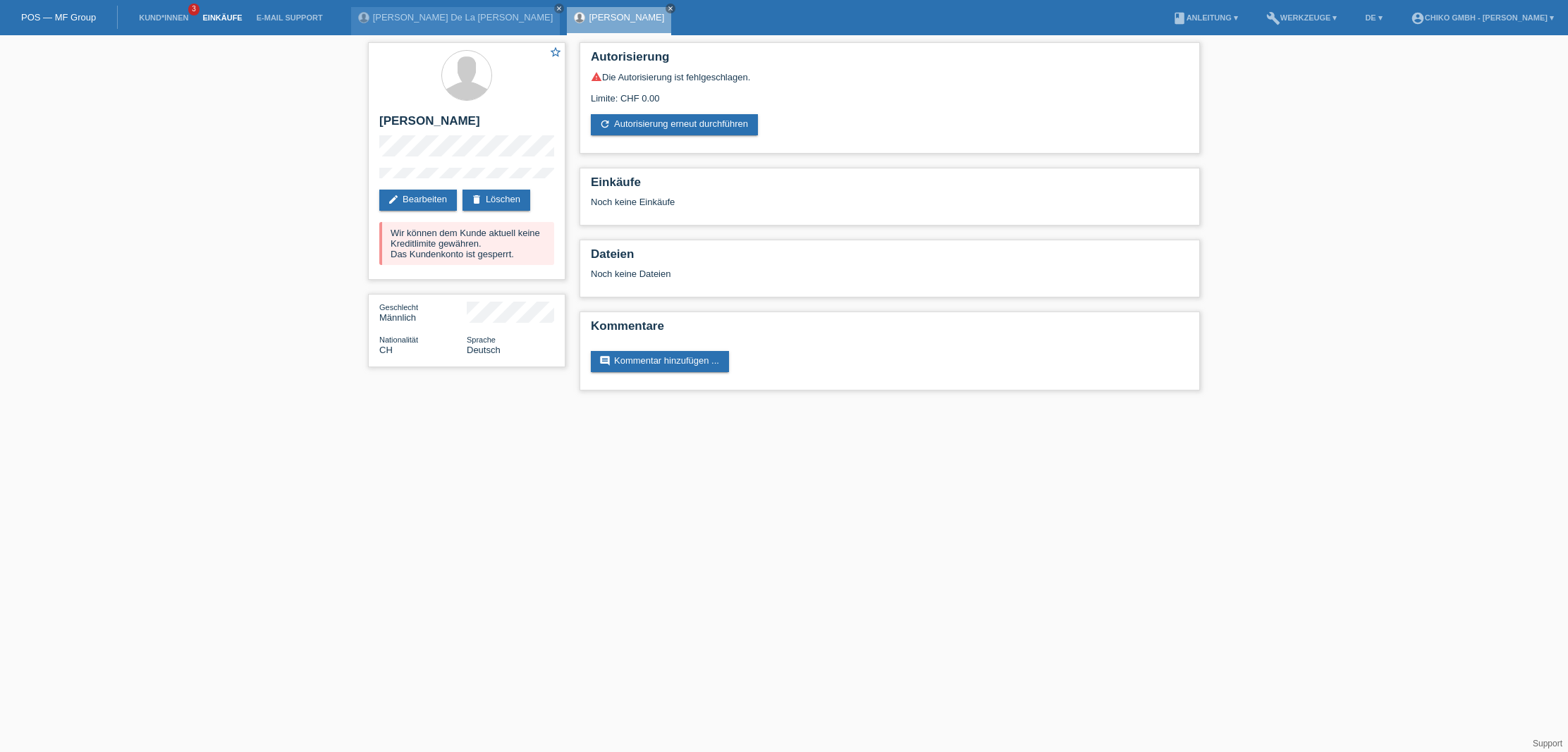
click at [221, 17] on link "Einkäufe" at bounding box center [221, 18] width 54 height 9
